Goal: Task Accomplishment & Management: Manage account settings

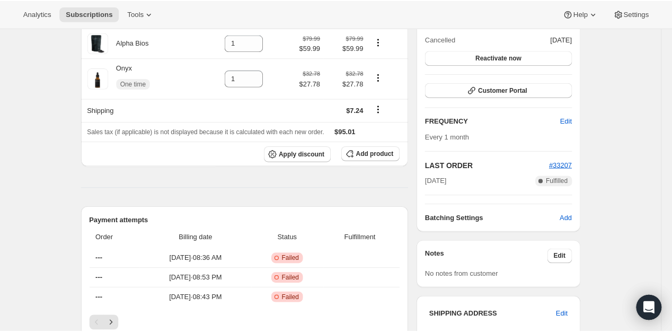
scroll to position [265, 0]
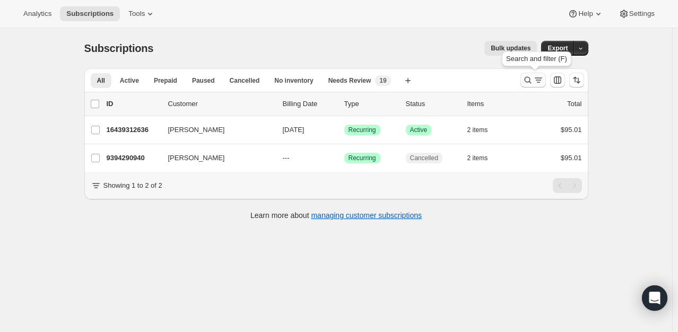
click at [522, 84] on button "Search and filter results" at bounding box center [532, 80] width 25 height 15
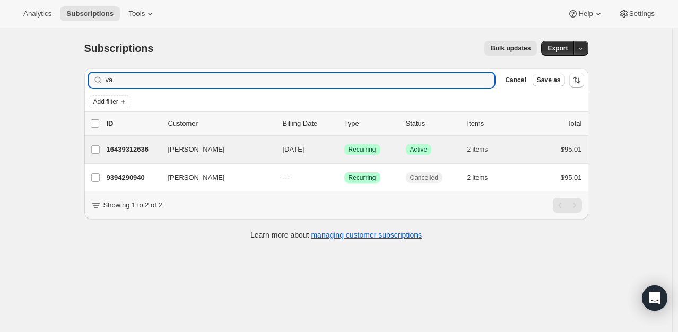
type input "v"
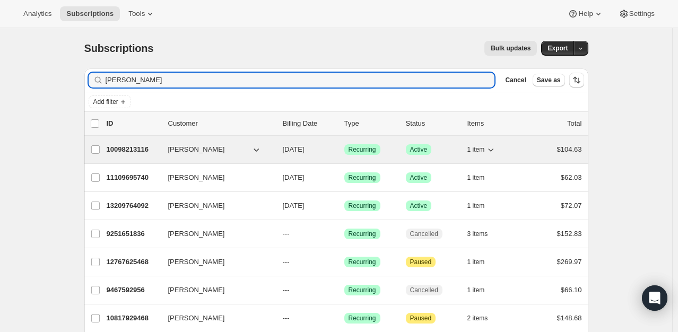
type input "[PERSON_NAME]"
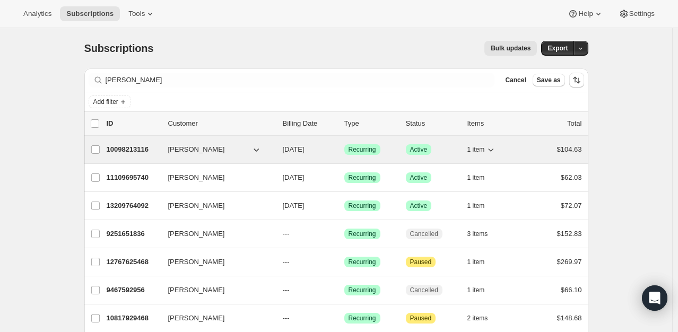
click at [120, 149] on p "10098213116" at bounding box center [133, 149] width 53 height 11
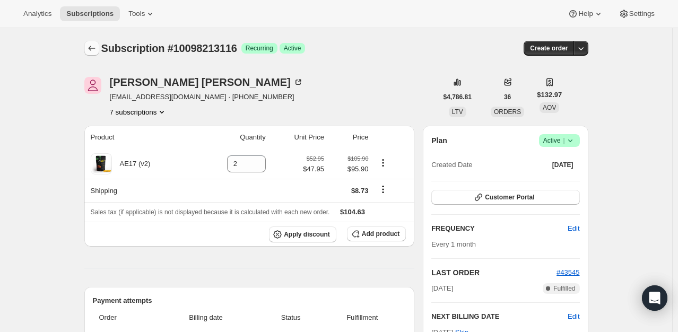
click at [91, 50] on icon "Subscriptions" at bounding box center [91, 48] width 11 height 11
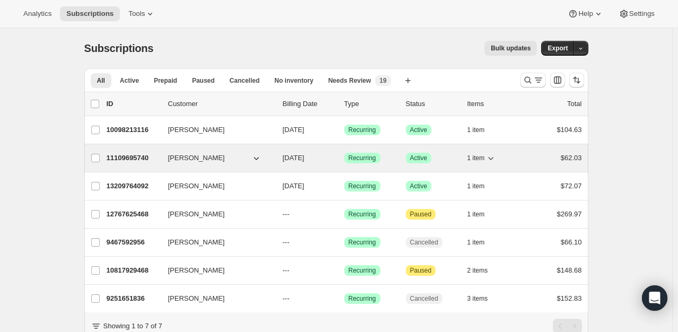
click at [138, 157] on p "11109695740" at bounding box center [133, 158] width 53 height 11
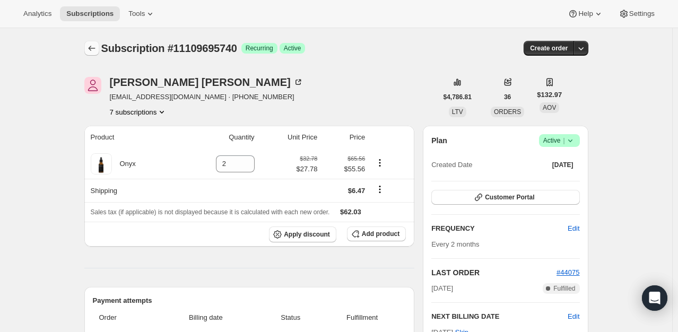
click at [90, 52] on icon "Subscriptions" at bounding box center [91, 48] width 11 height 11
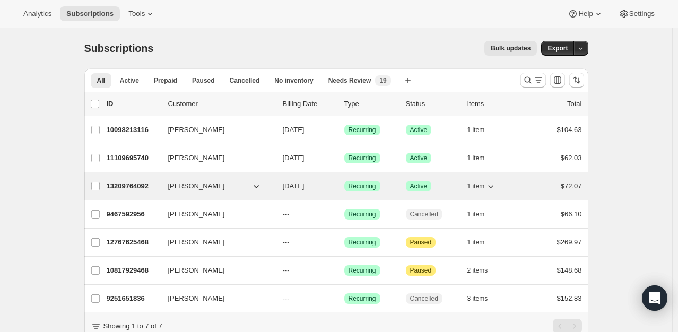
click at [194, 190] on span "[PERSON_NAME]" at bounding box center [196, 186] width 57 height 11
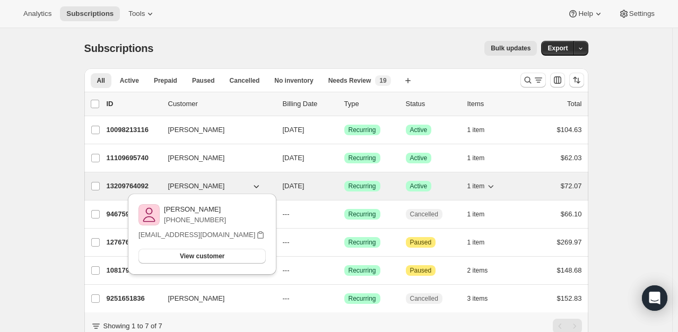
click at [131, 185] on p "13209764092" at bounding box center [133, 186] width 53 height 11
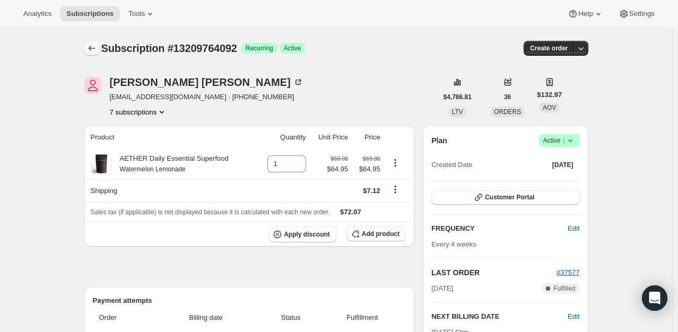
click at [97, 49] on icon "Subscriptions" at bounding box center [91, 48] width 11 height 11
